Goal: Navigation & Orientation: Find specific page/section

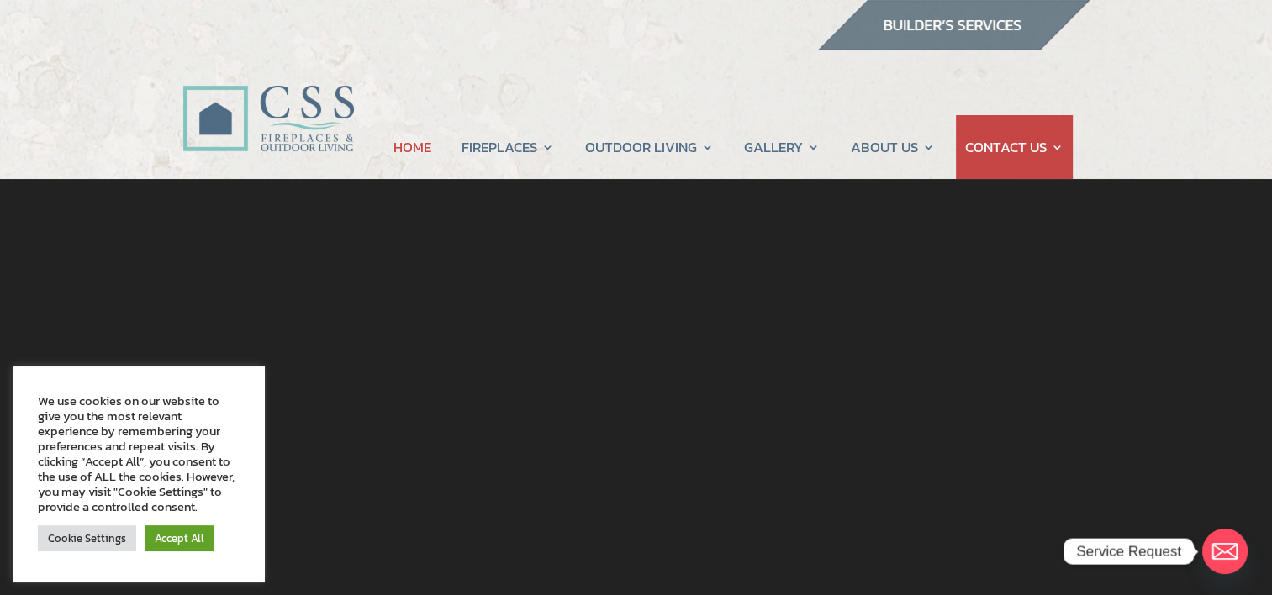
click at [958, 27] on img at bounding box center [953, 25] width 274 height 50
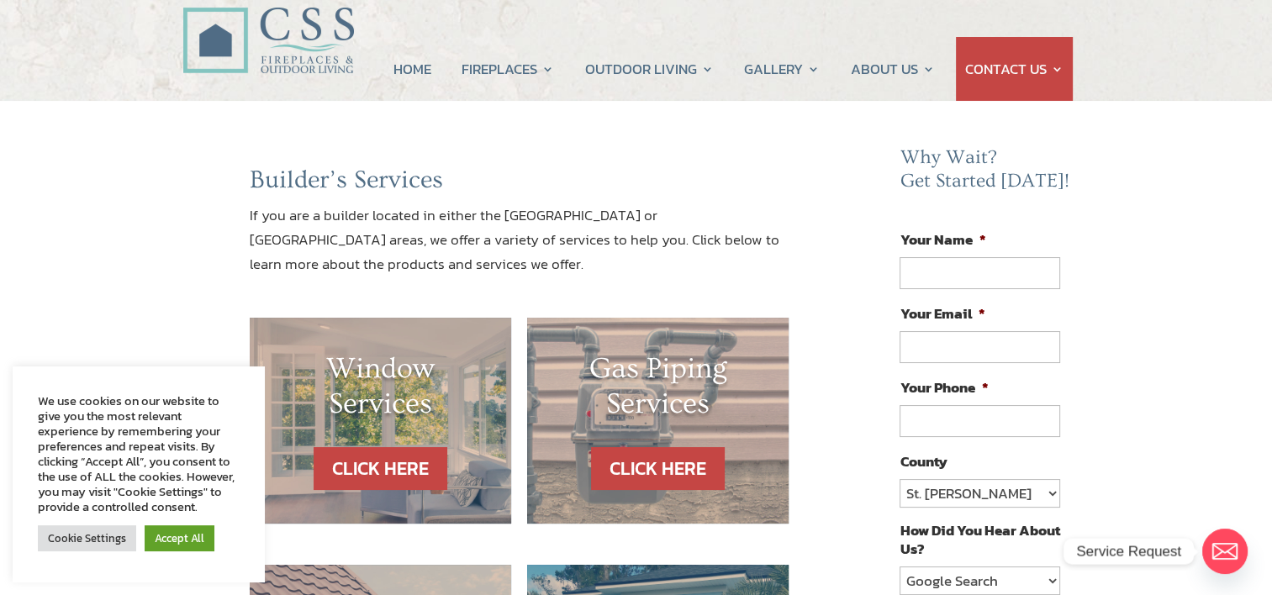
scroll to position [336, 0]
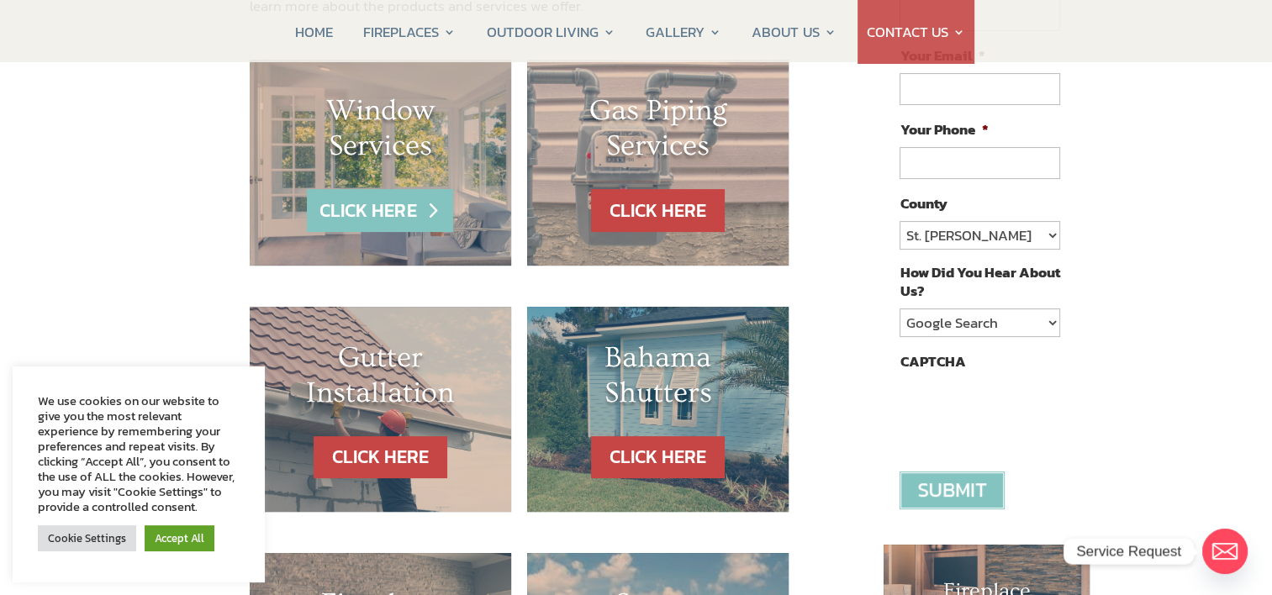
click at [418, 205] on link "CLICK HERE" at bounding box center [380, 210] width 146 height 43
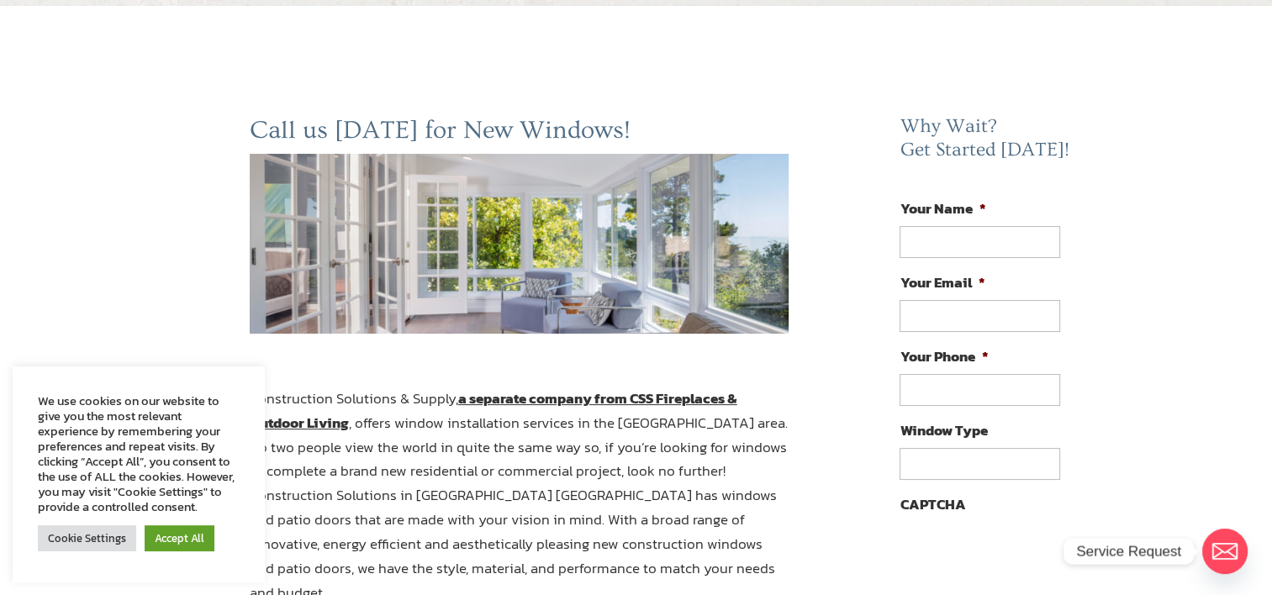
scroll to position [504, 0]
